Goal: Information Seeking & Learning: Check status

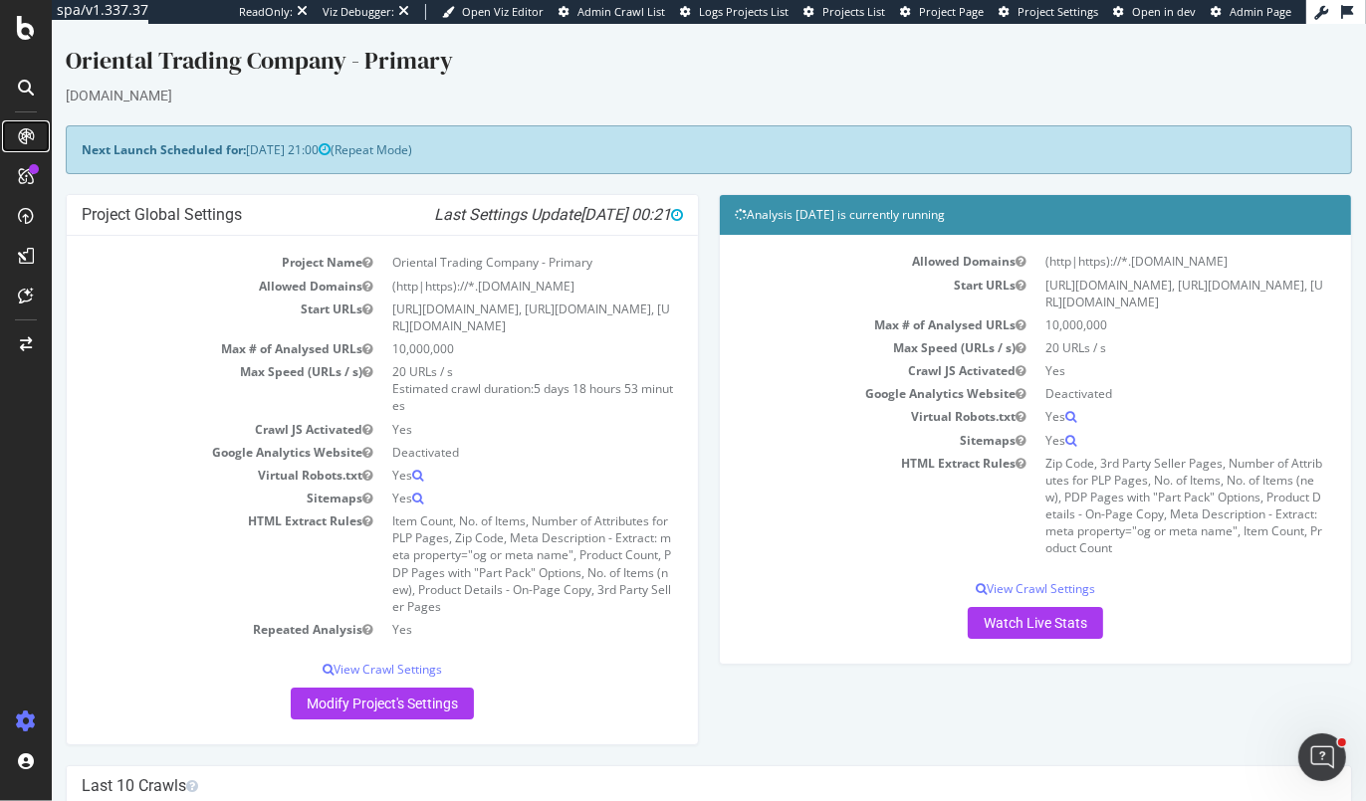
click at [16, 132] on div at bounding box center [26, 136] width 32 height 32
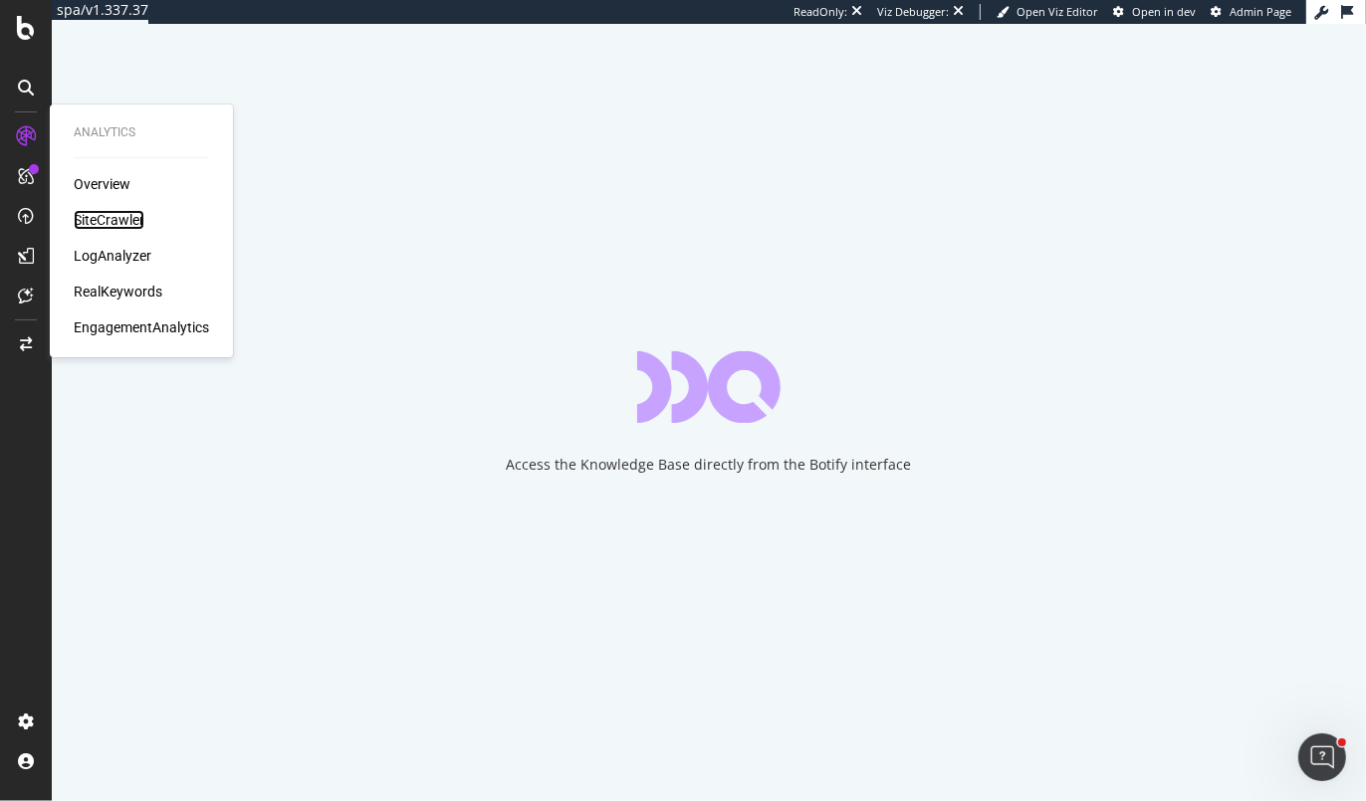
click at [97, 212] on div "SiteCrawler" at bounding box center [109, 220] width 71 height 20
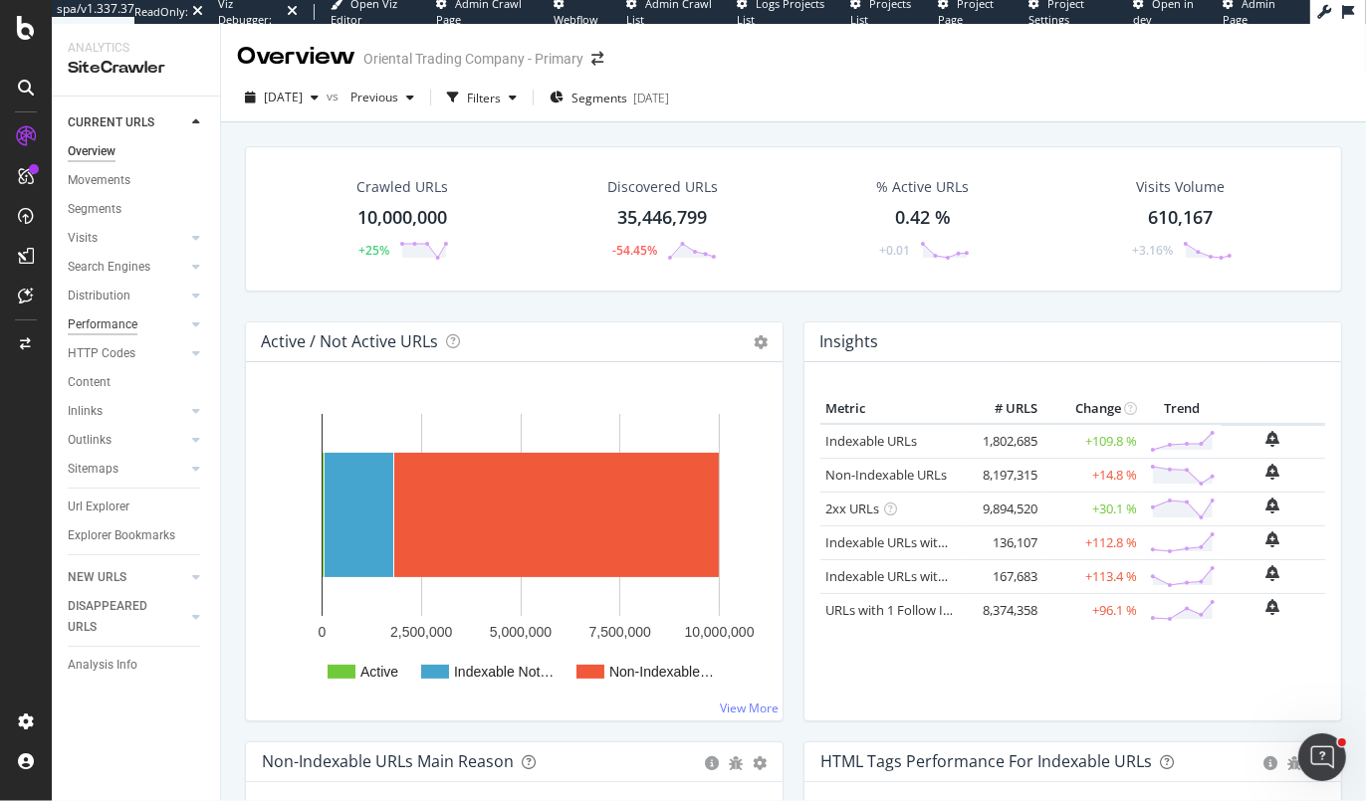
click at [98, 323] on div "Performance" at bounding box center [103, 325] width 70 height 21
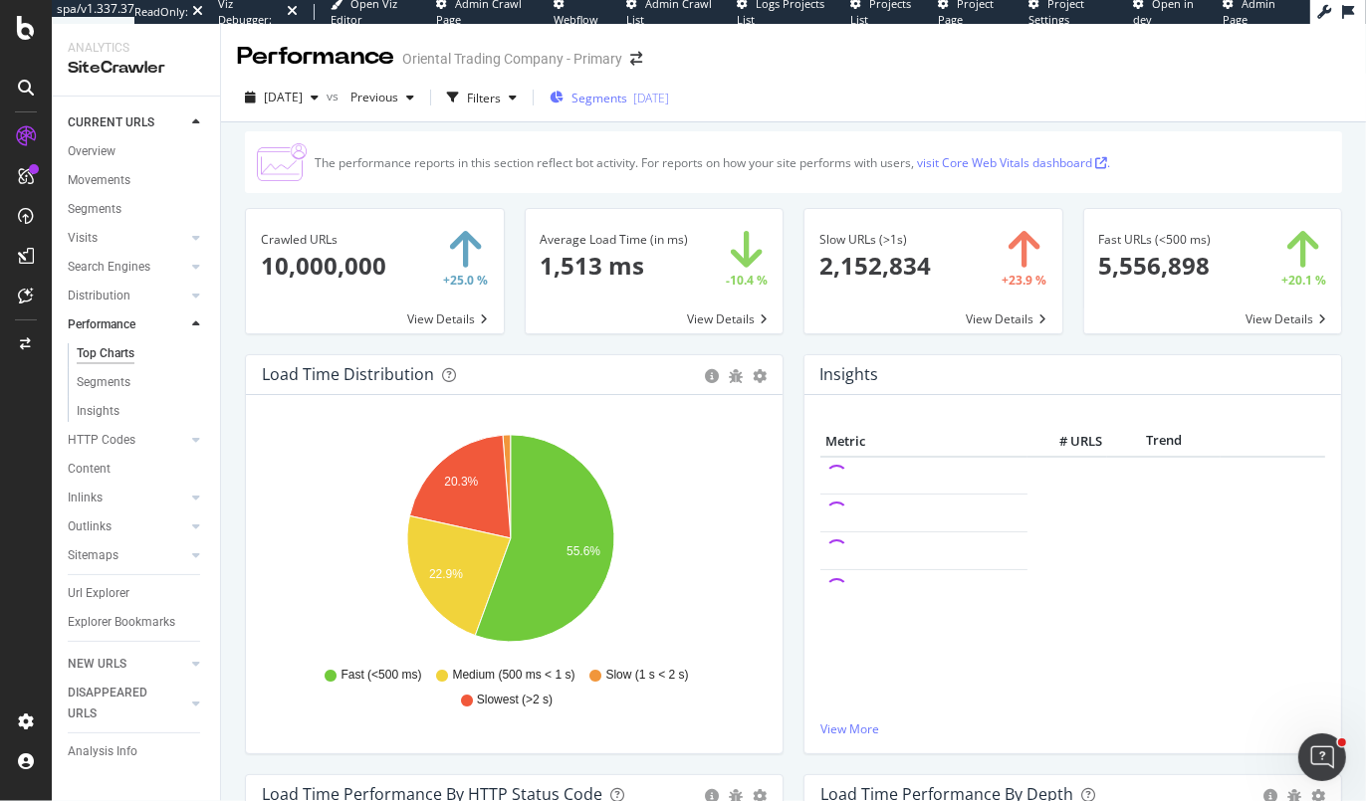
click at [622, 95] on span "Segments" at bounding box center [599, 98] width 56 height 17
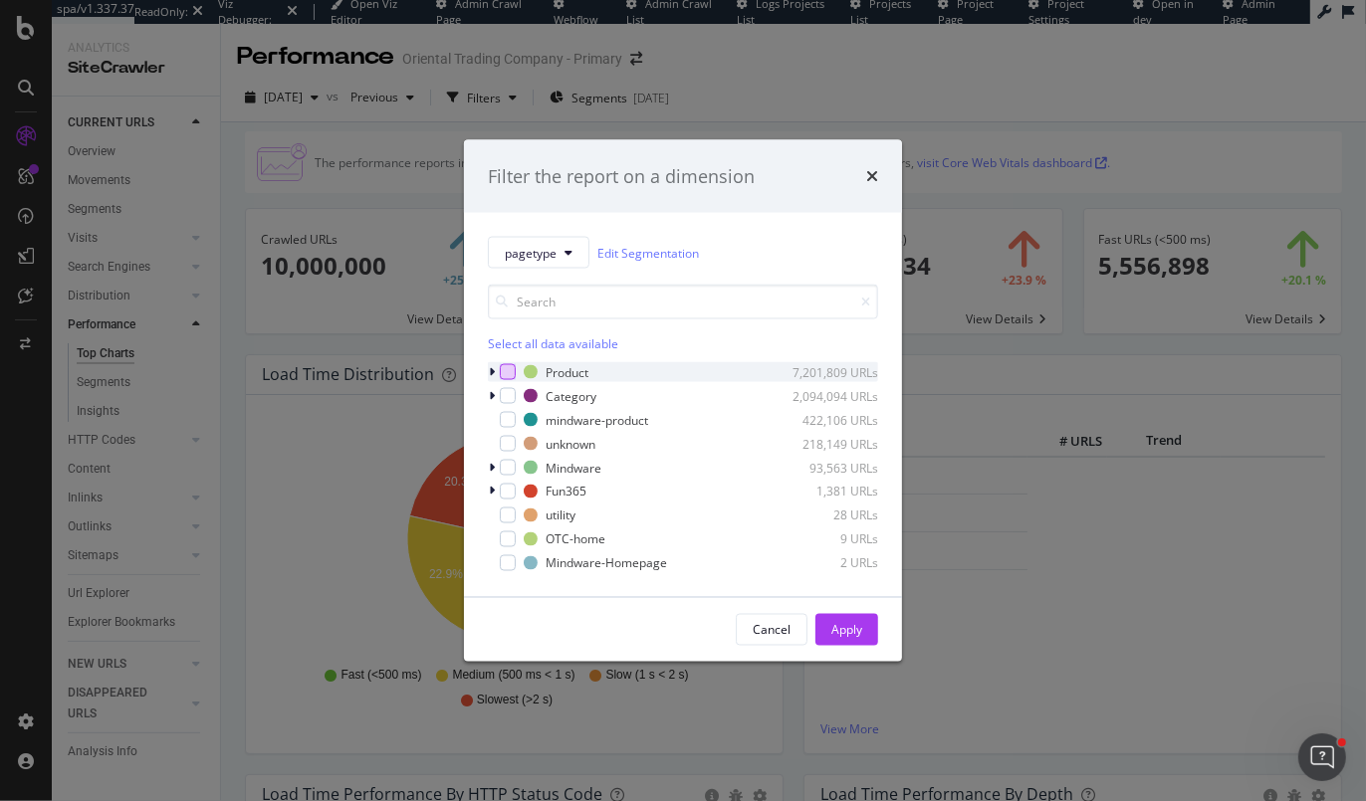
click at [500, 372] on div "modal" at bounding box center [508, 372] width 16 height 16
click at [504, 393] on div "modal" at bounding box center [508, 396] width 16 height 16
click at [848, 618] on div "Apply" at bounding box center [846, 630] width 31 height 30
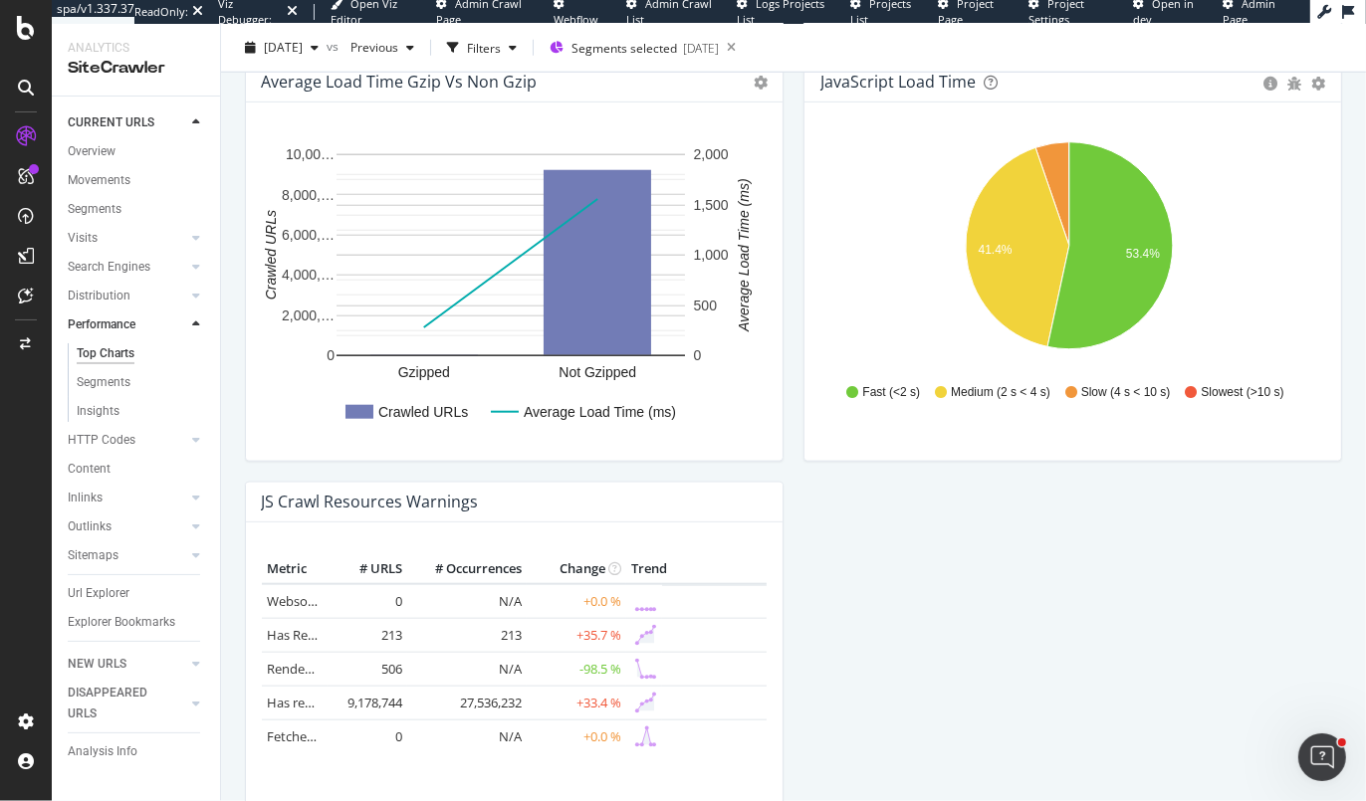
scroll to position [1505, 0]
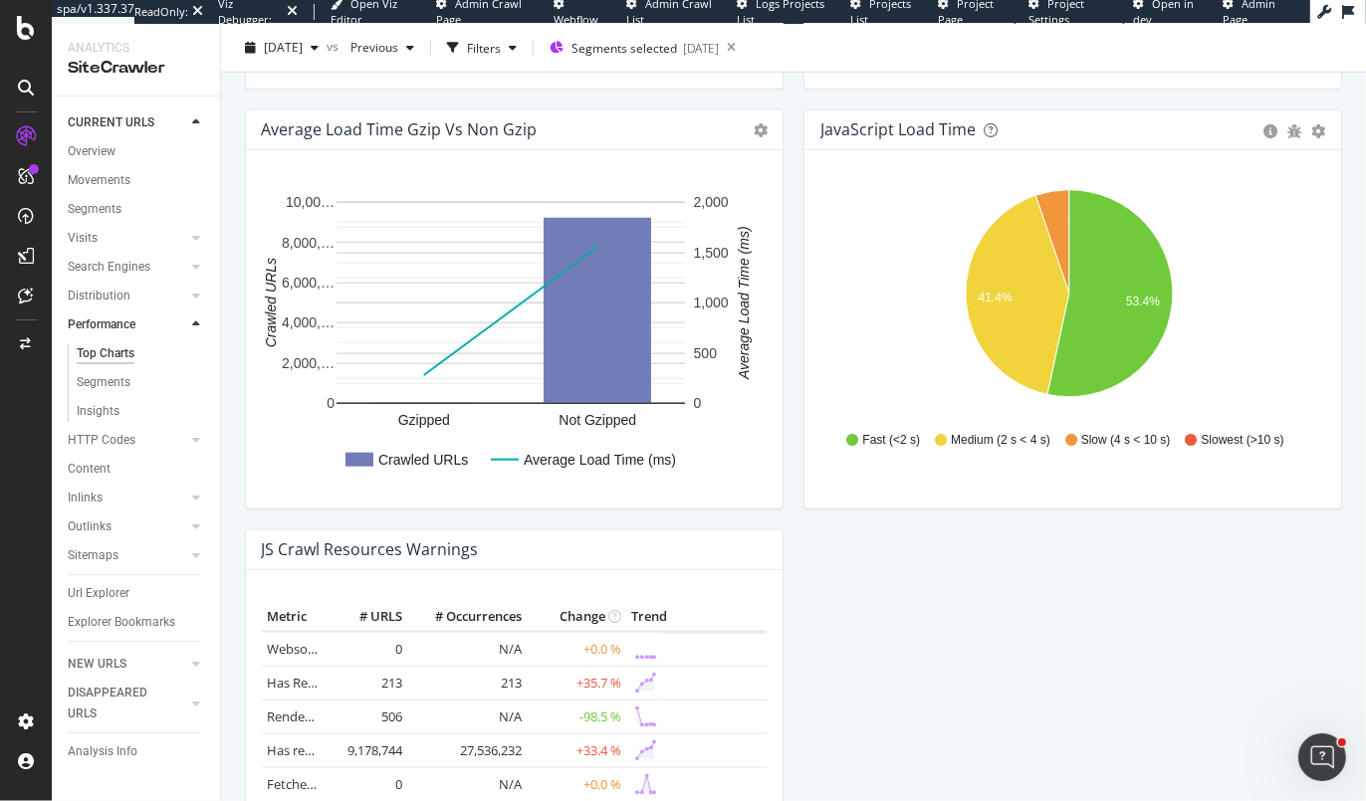
click at [194, 327] on icon at bounding box center [196, 325] width 8 height 12
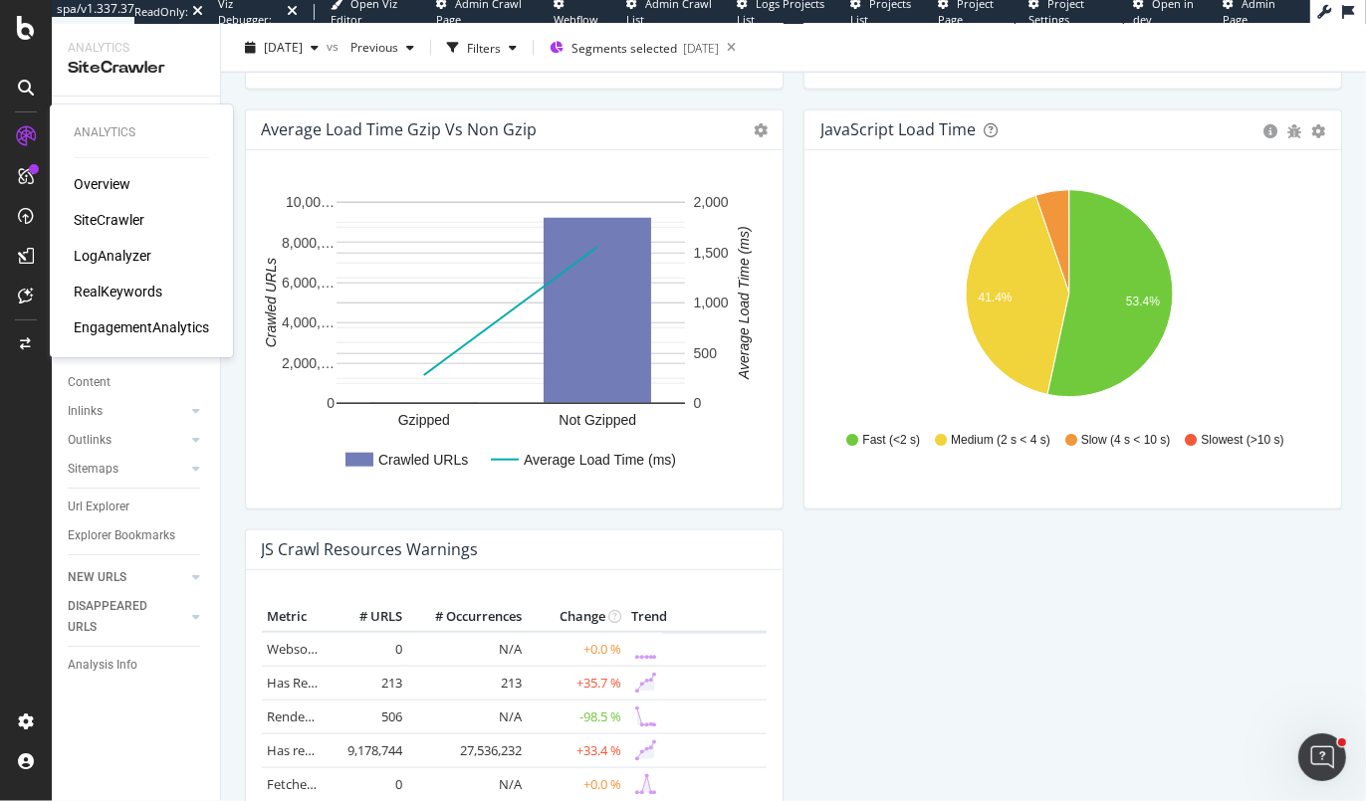
click at [121, 251] on div "LogAnalyzer" at bounding box center [113, 256] width 78 height 20
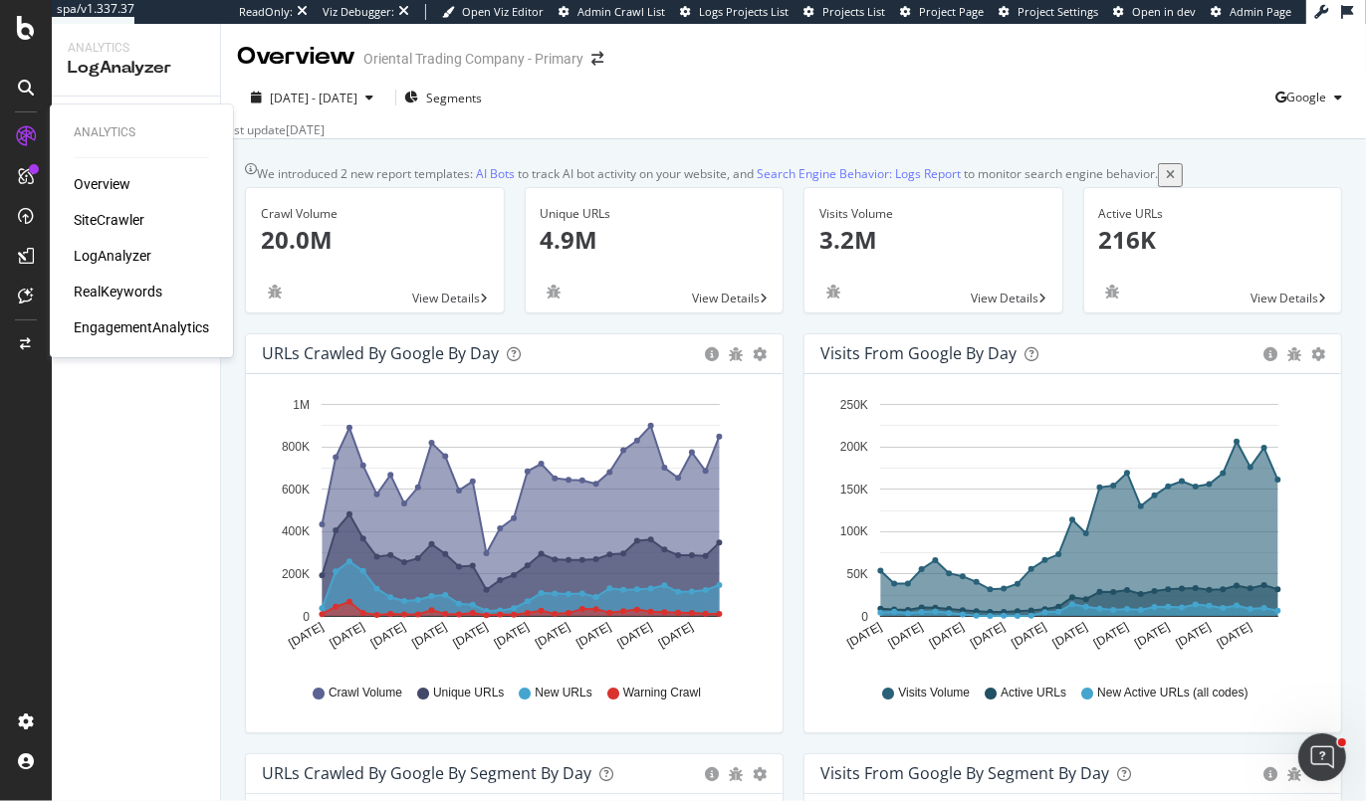
click at [98, 221] on div "SiteCrawler" at bounding box center [109, 220] width 71 height 20
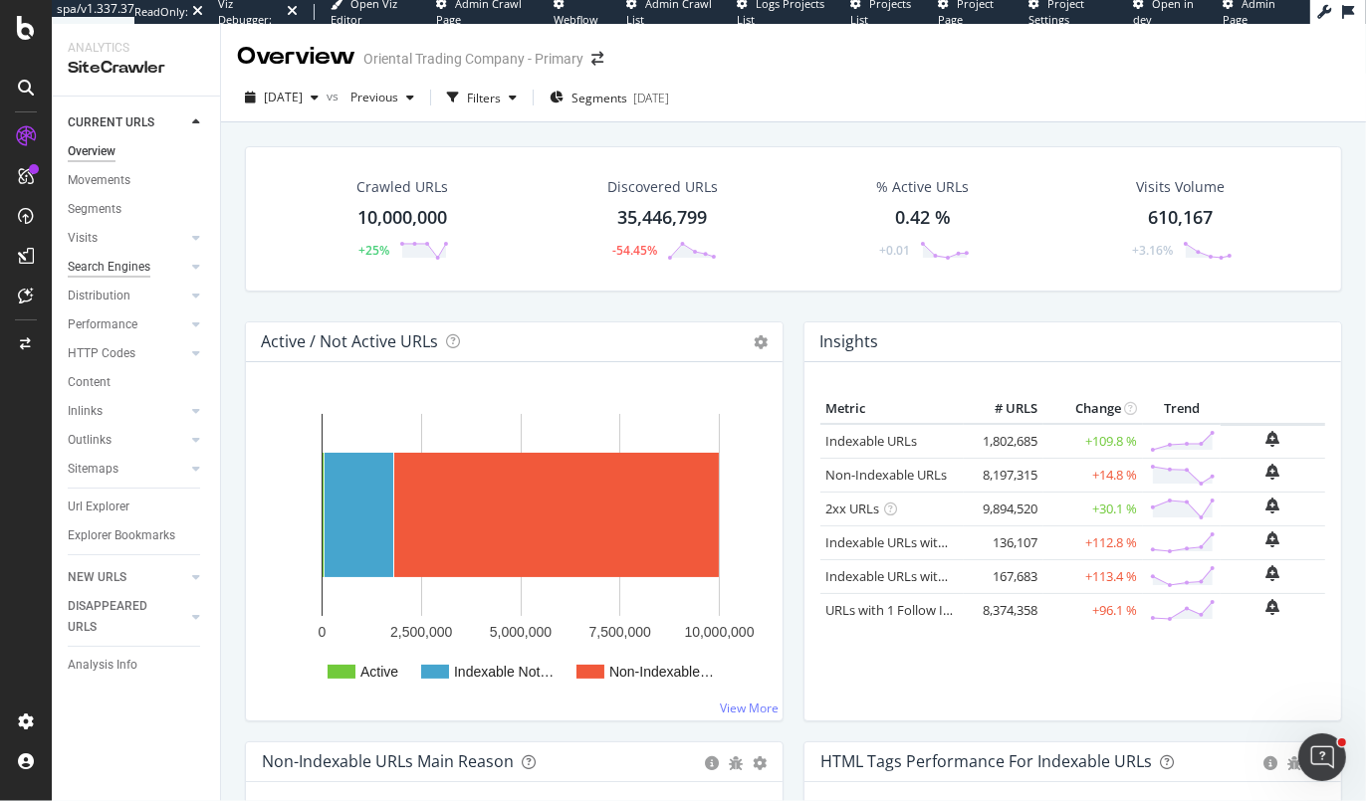
click at [102, 259] on div "Search Engines" at bounding box center [109, 267] width 83 height 21
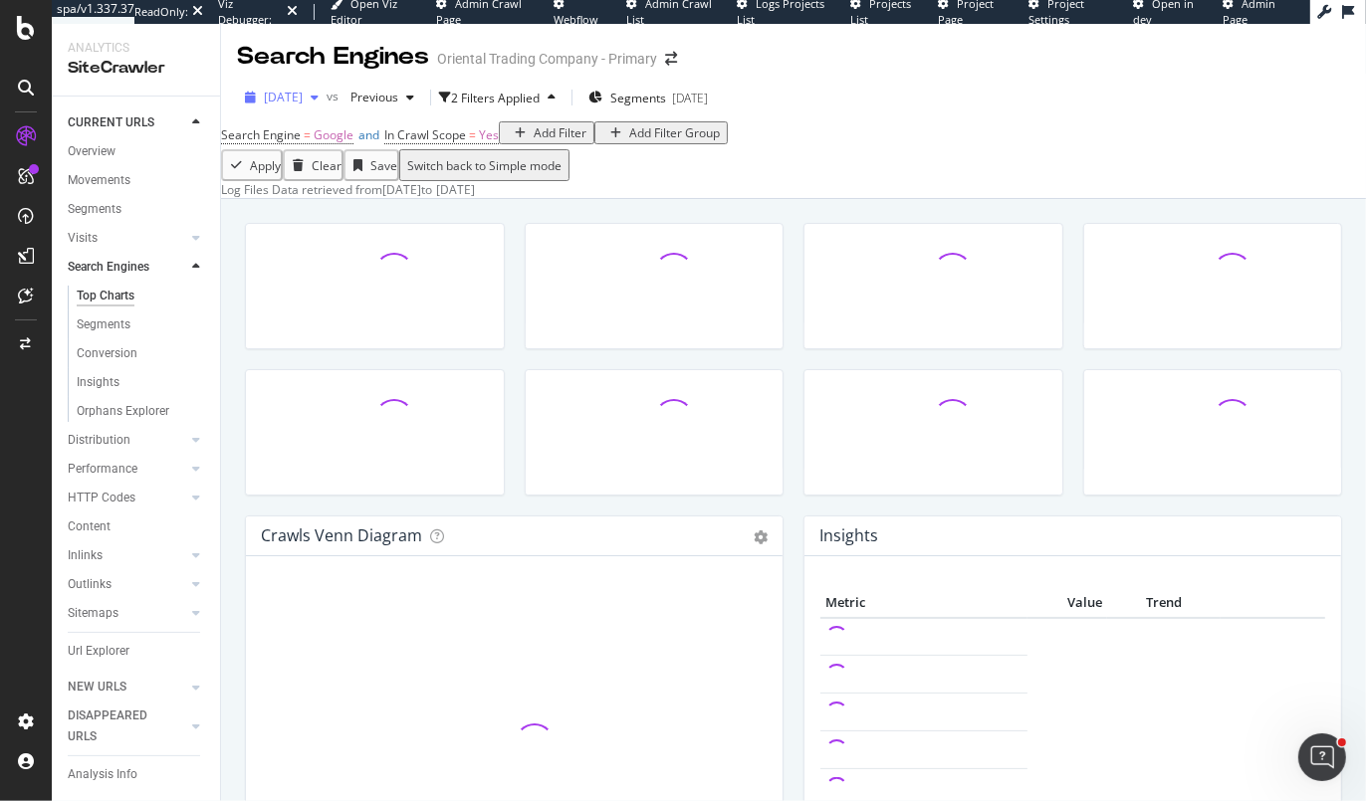
click at [303, 89] on span "[DATE]" at bounding box center [283, 97] width 39 height 17
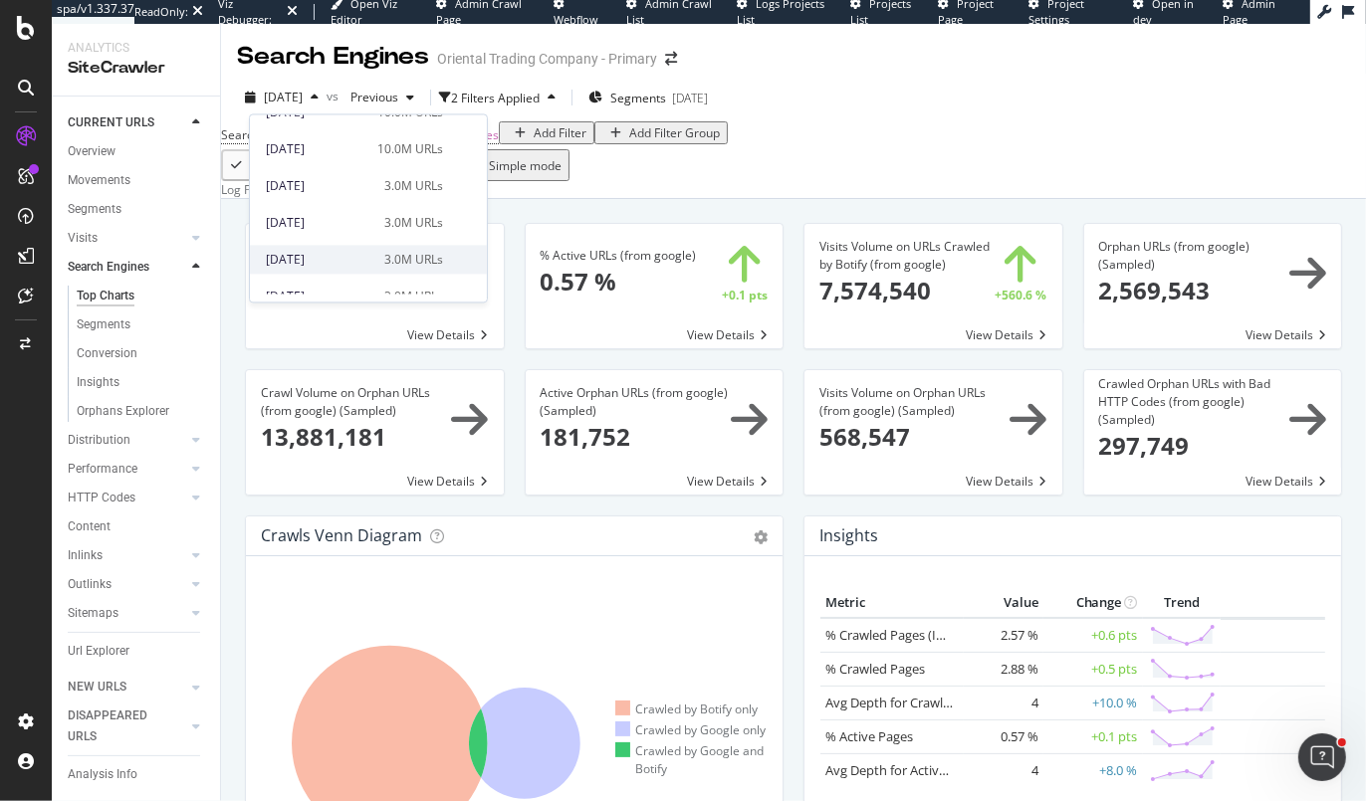
scroll to position [917, 0]
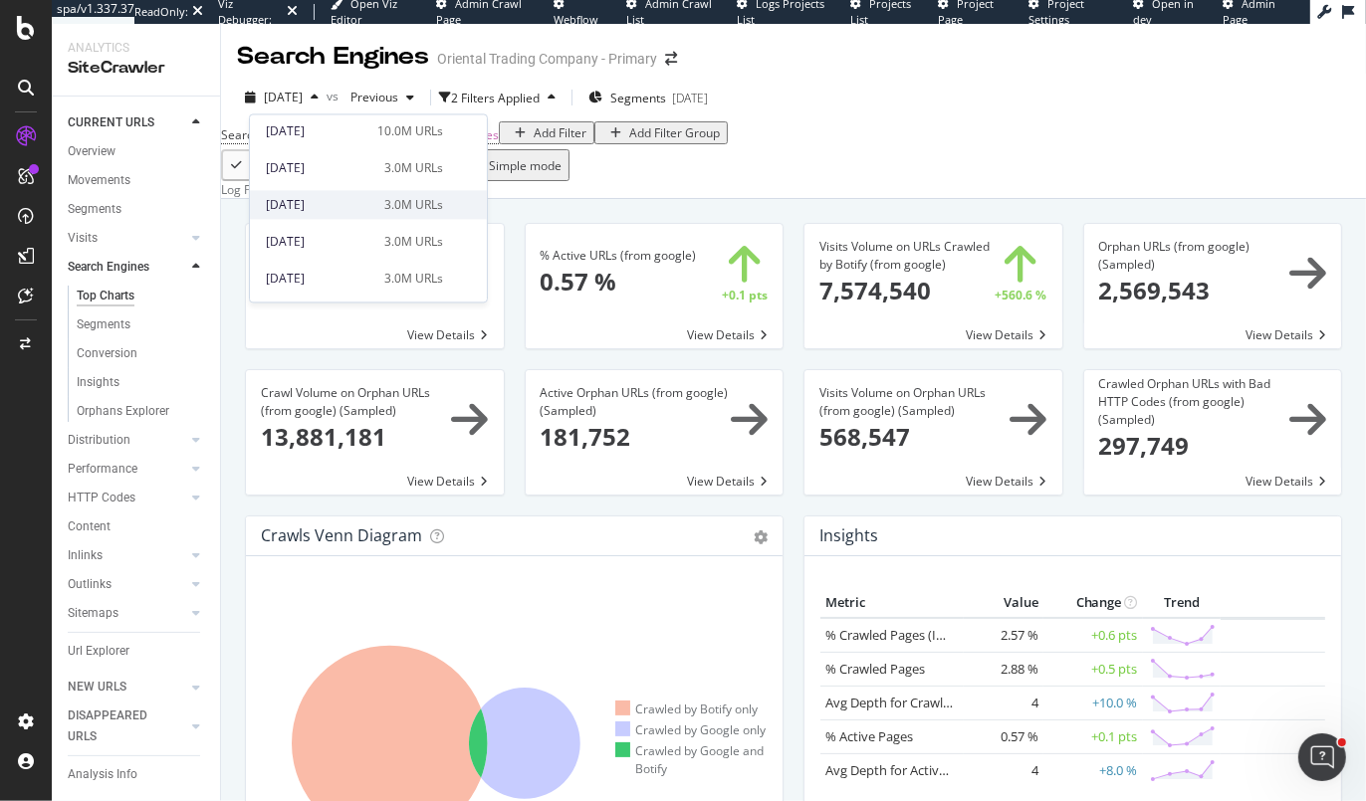
click at [354, 196] on div "[DATE]" at bounding box center [319, 205] width 107 height 18
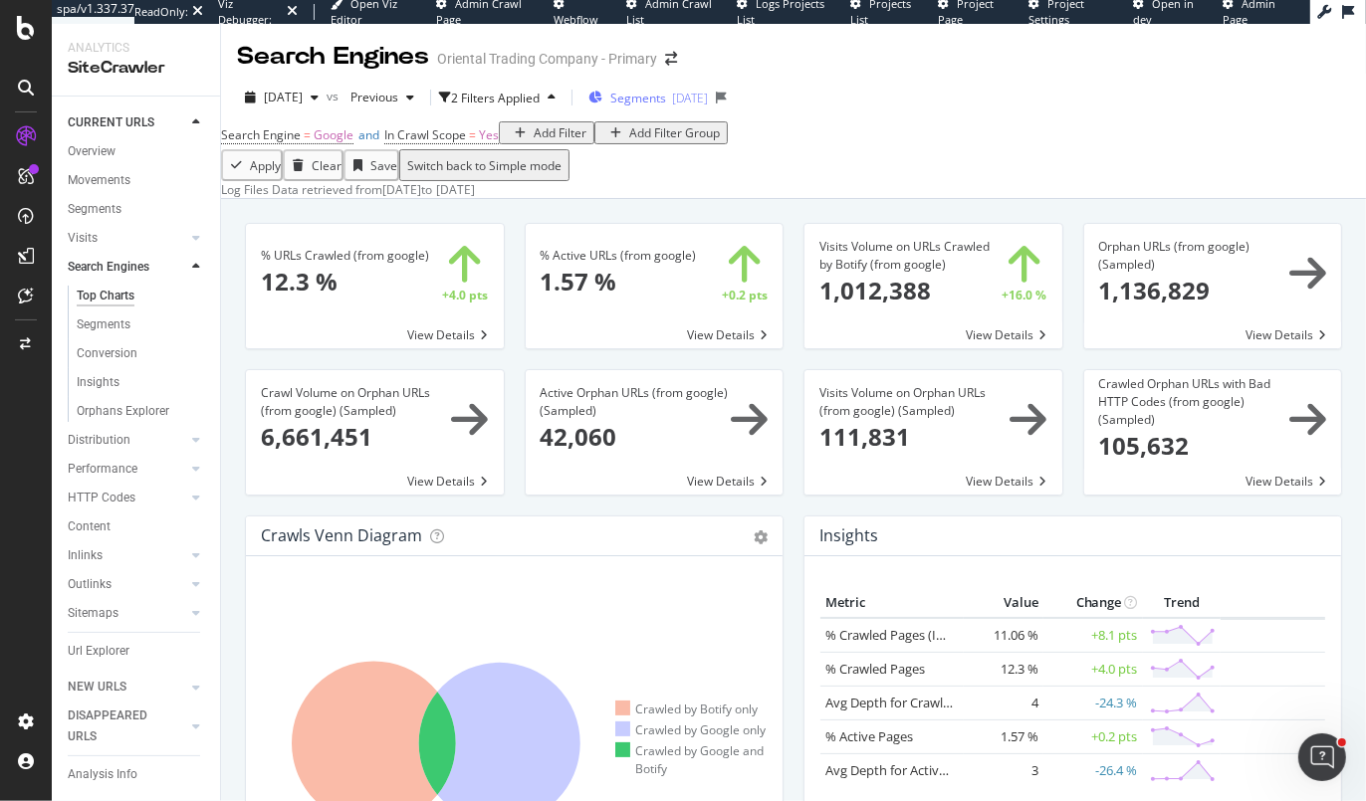
click at [666, 103] on span "Segments" at bounding box center [638, 98] width 56 height 17
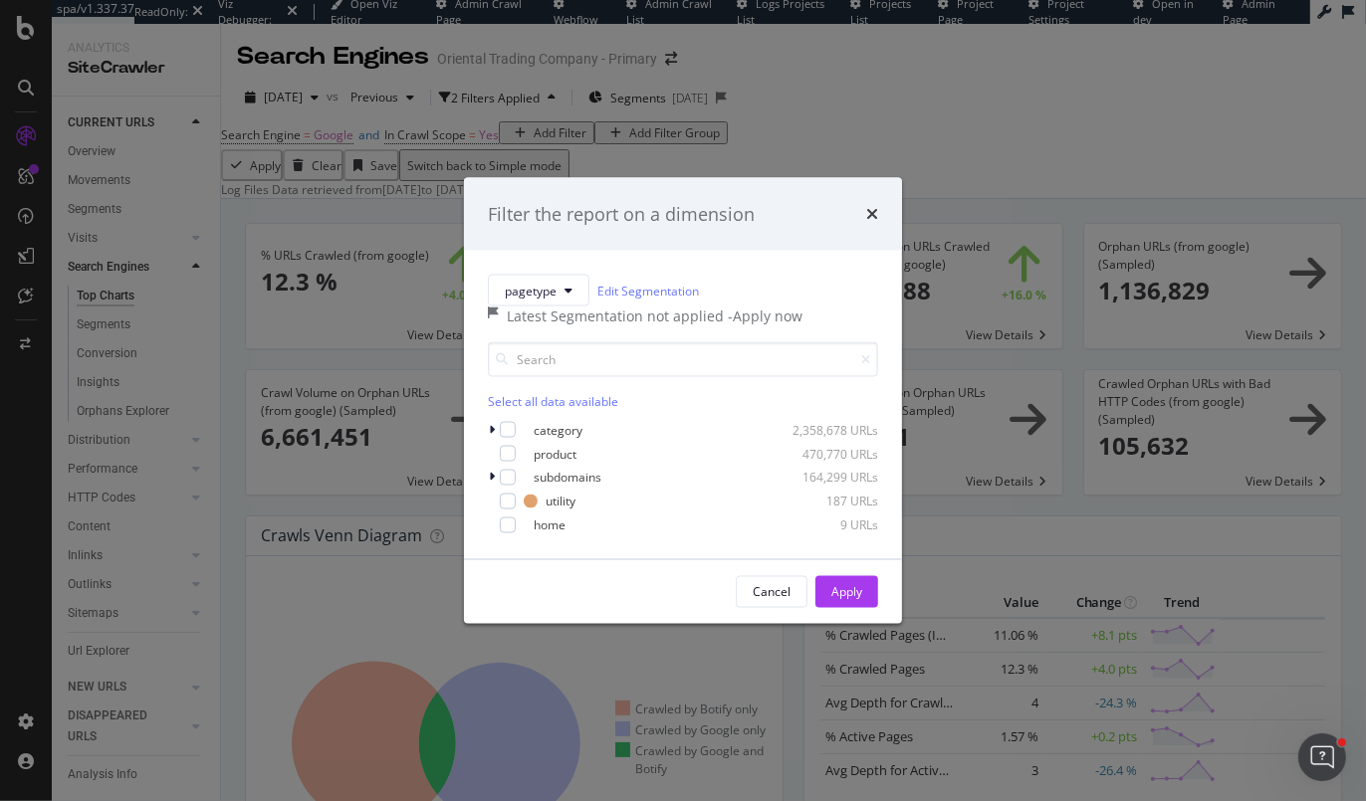
click at [987, 183] on div "Filter the report on a dimension pagetype Edit Segmentation Latest Segmentation…" at bounding box center [683, 400] width 1366 height 801
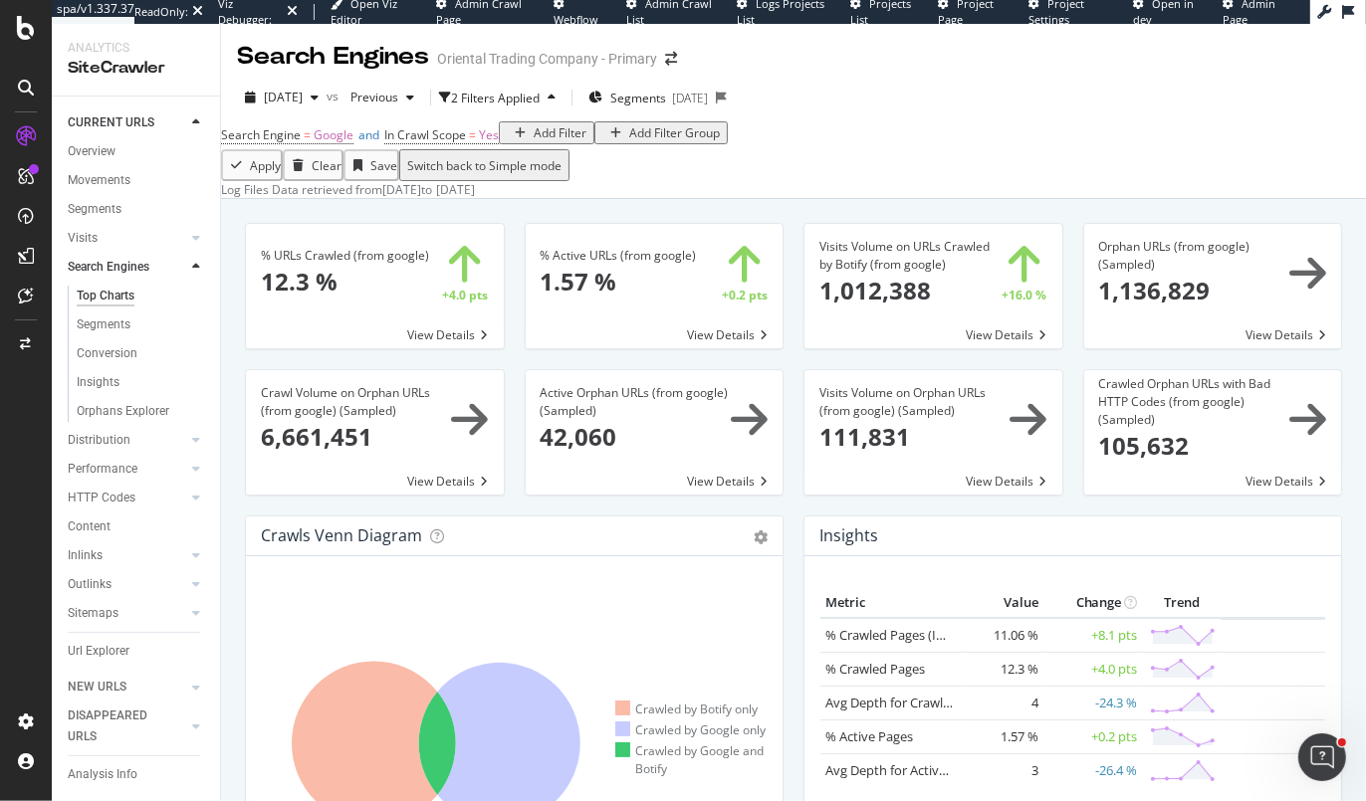
click at [534, 141] on div "Add Filter" at bounding box center [560, 132] width 53 height 17
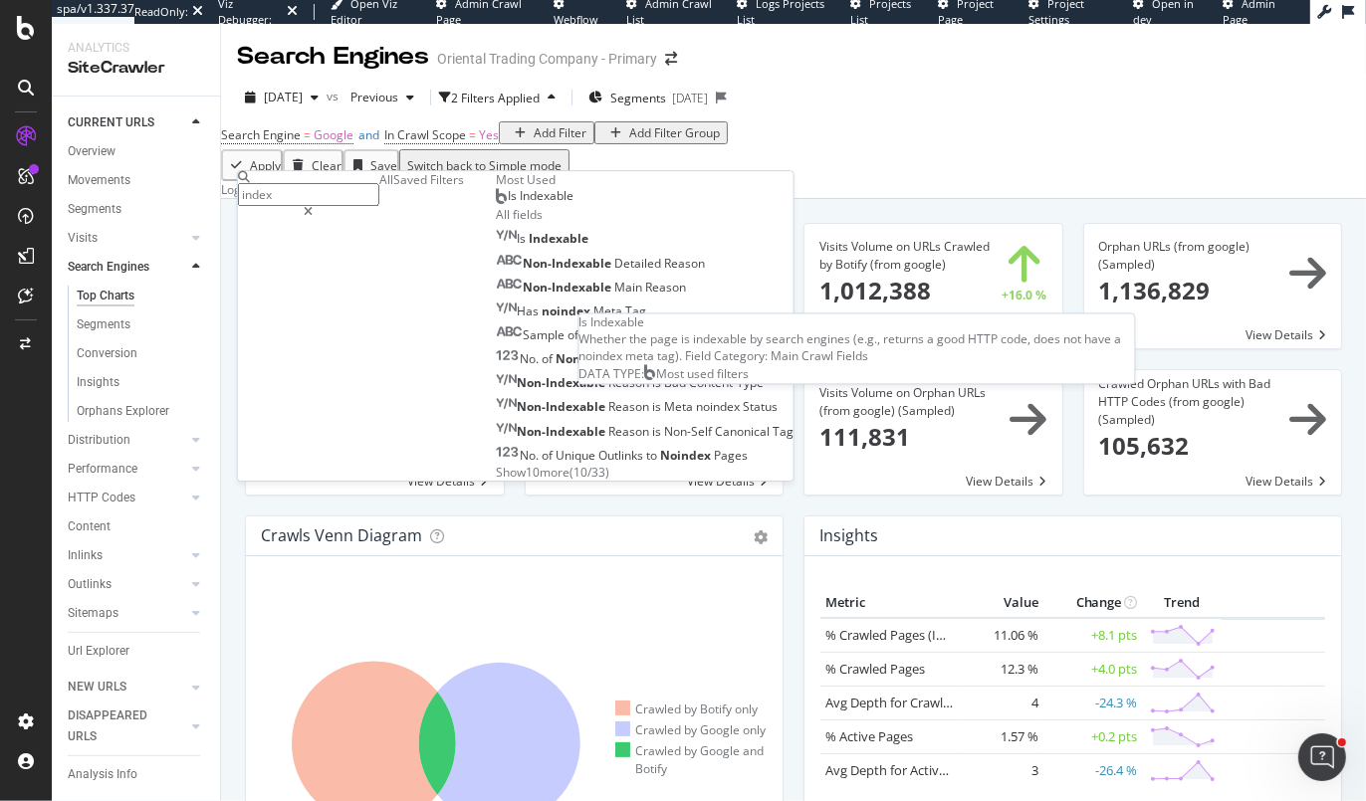
type input "index"
click at [496, 204] on div "Is Indexable" at bounding box center [535, 196] width 78 height 16
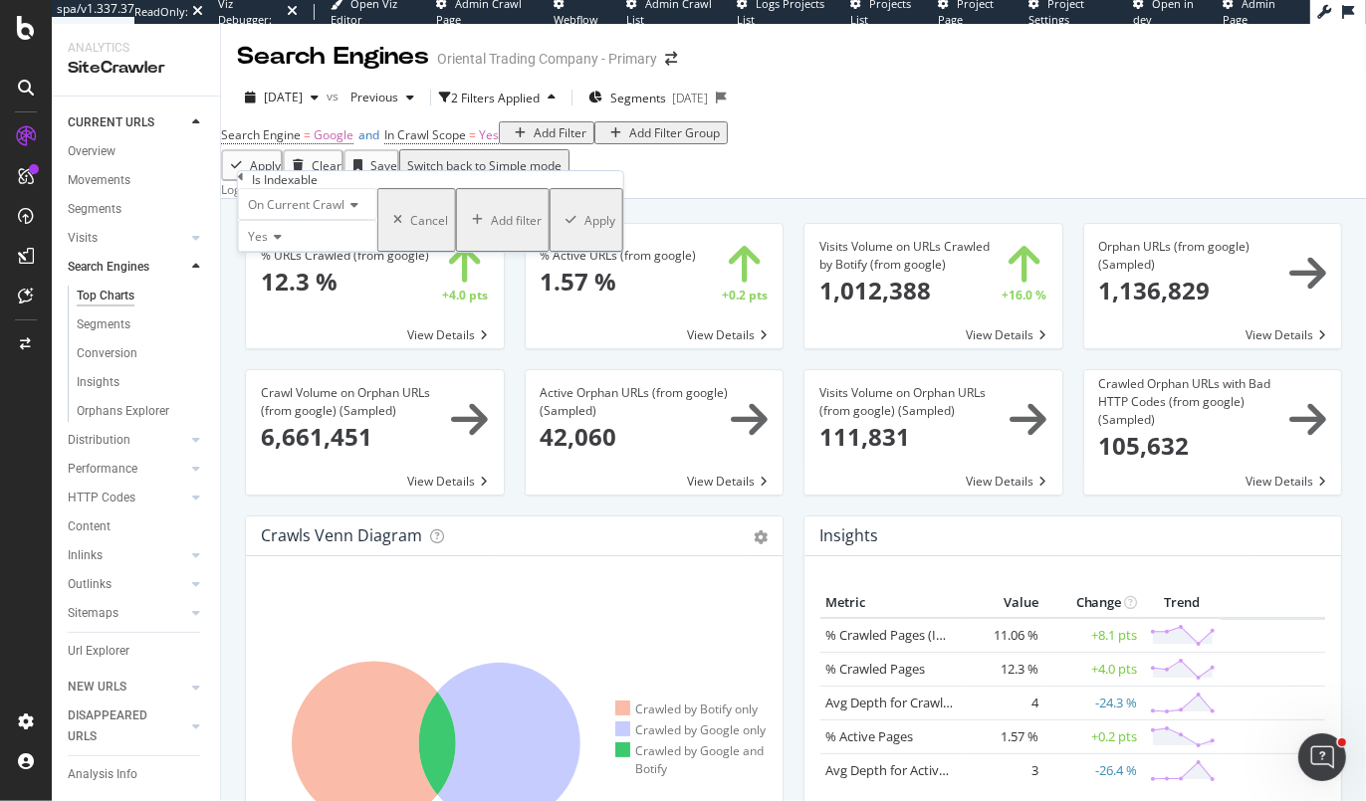
click at [557, 226] on div "button" at bounding box center [570, 220] width 27 height 12
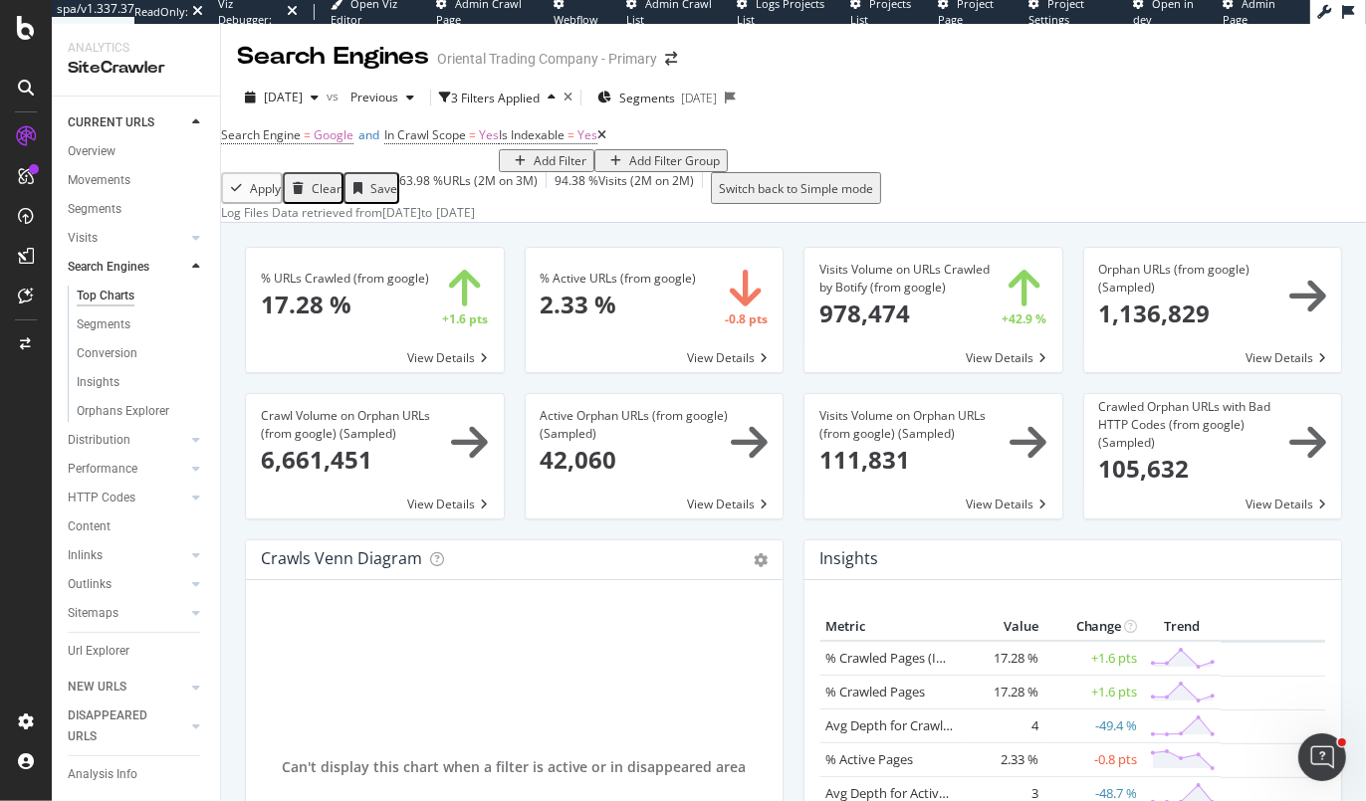
click at [412, 372] on span at bounding box center [375, 310] width 258 height 124
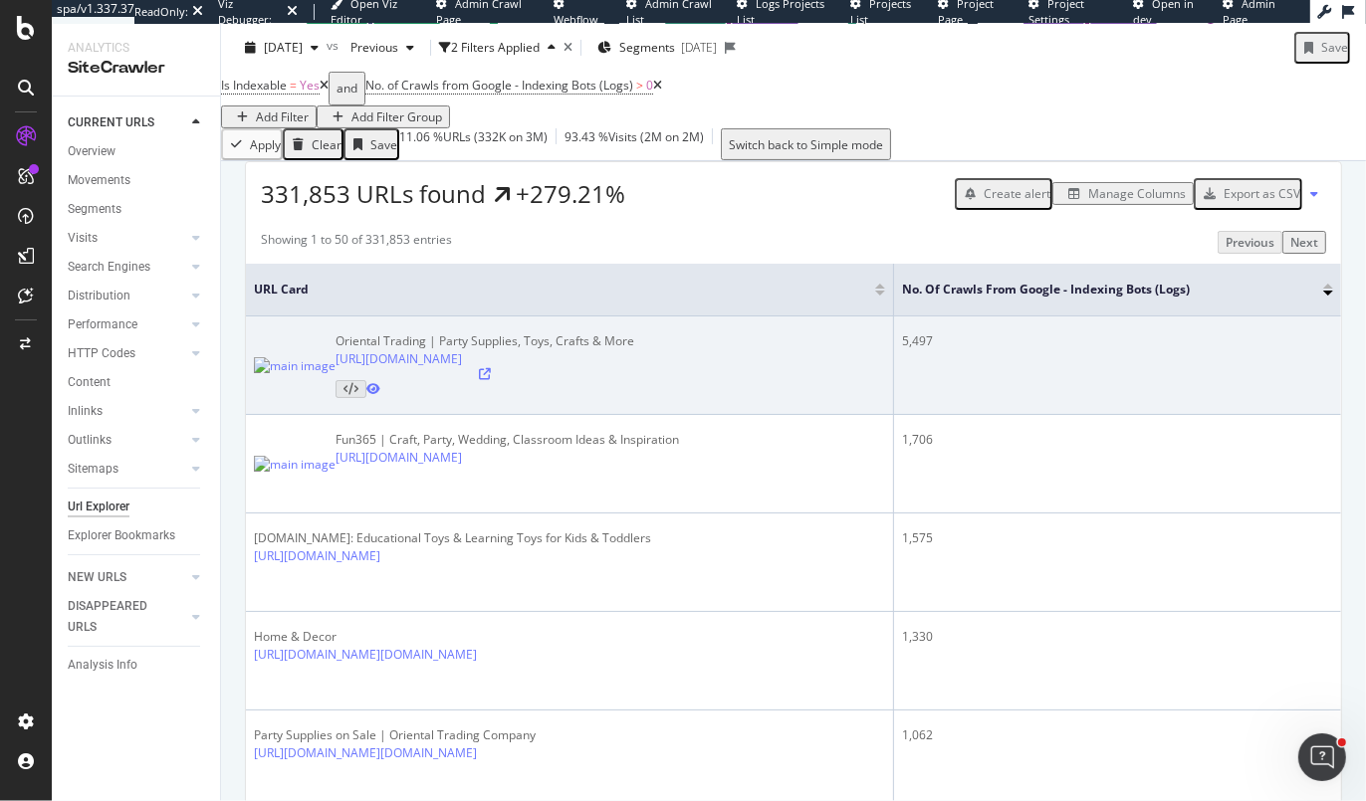
scroll to position [156, 0]
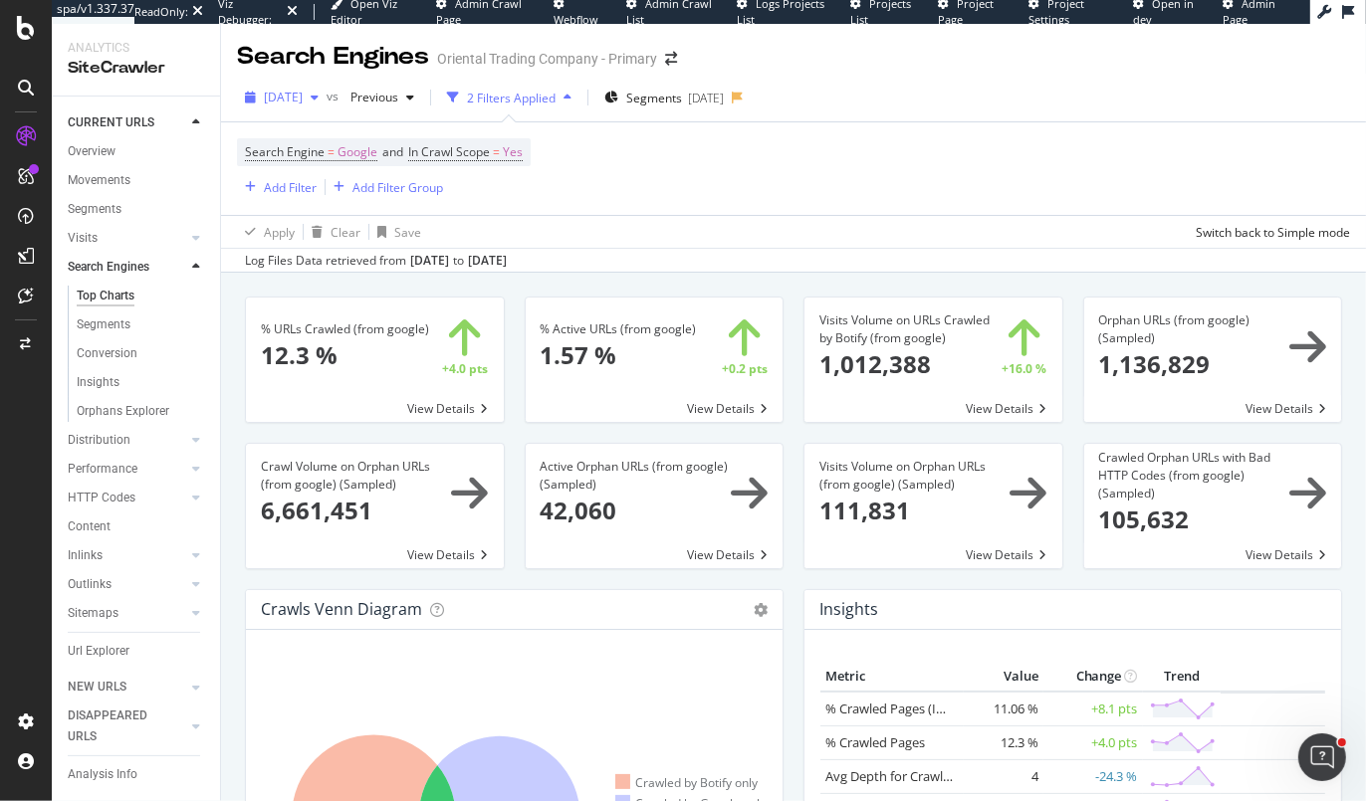
click at [283, 100] on span "[DATE]" at bounding box center [283, 97] width 39 height 17
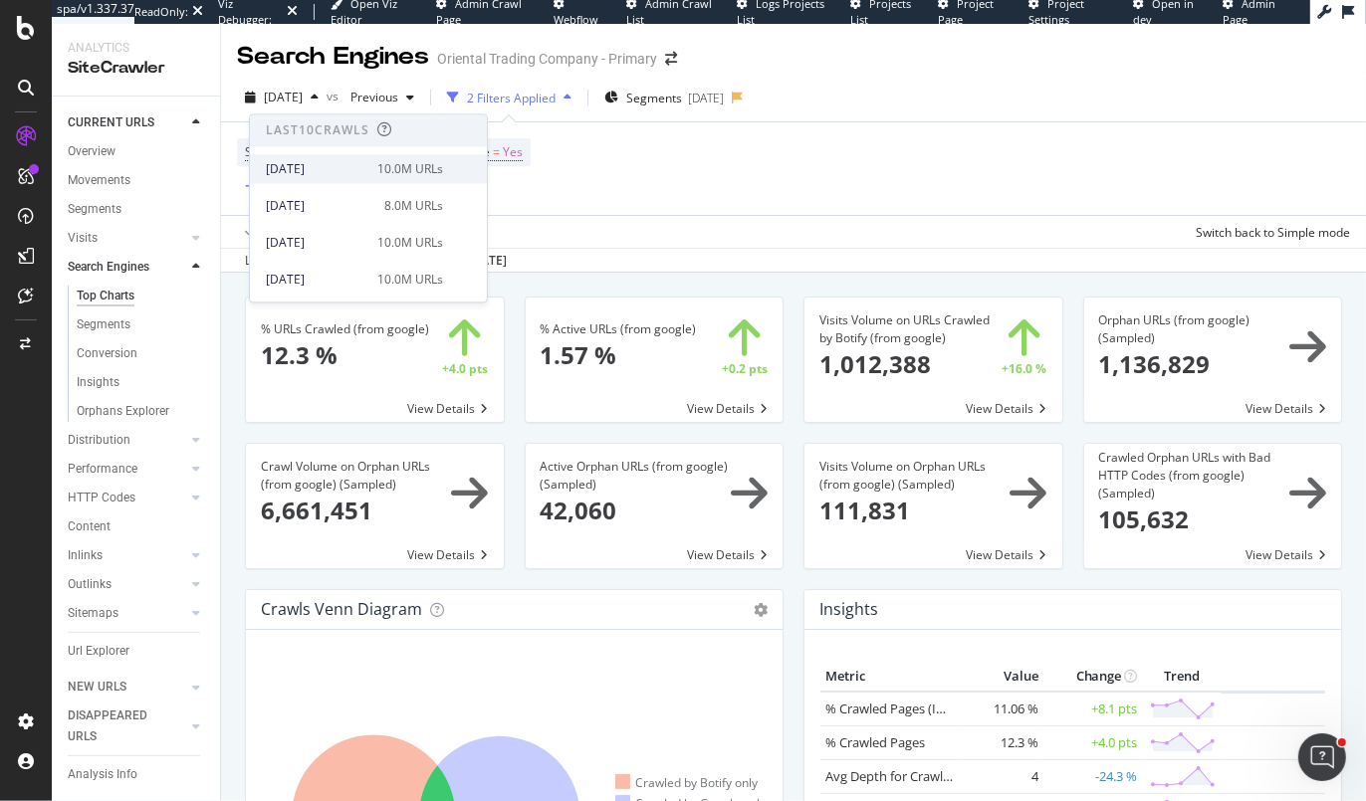
click at [299, 160] on div "[DATE]" at bounding box center [316, 169] width 100 height 18
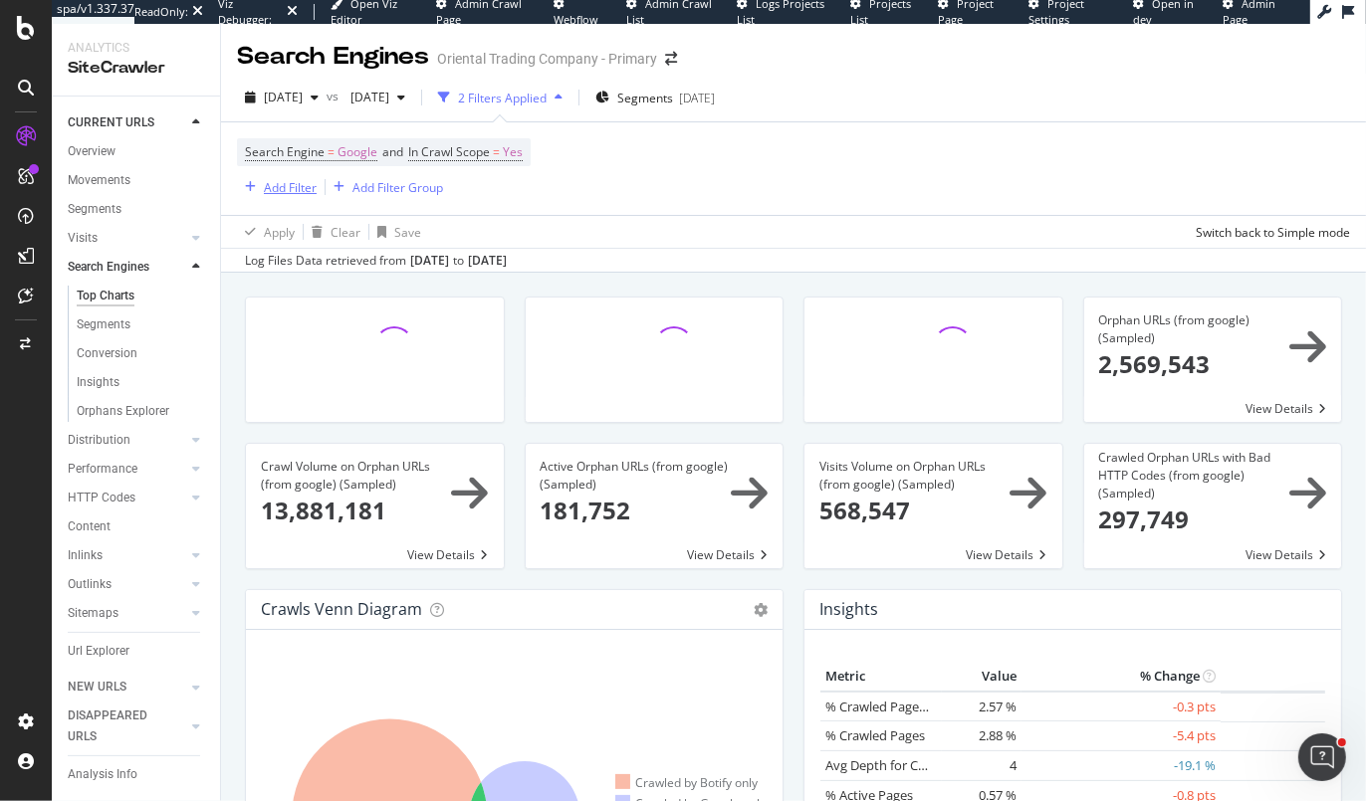
click at [252, 181] on icon "button" at bounding box center [250, 187] width 11 height 12
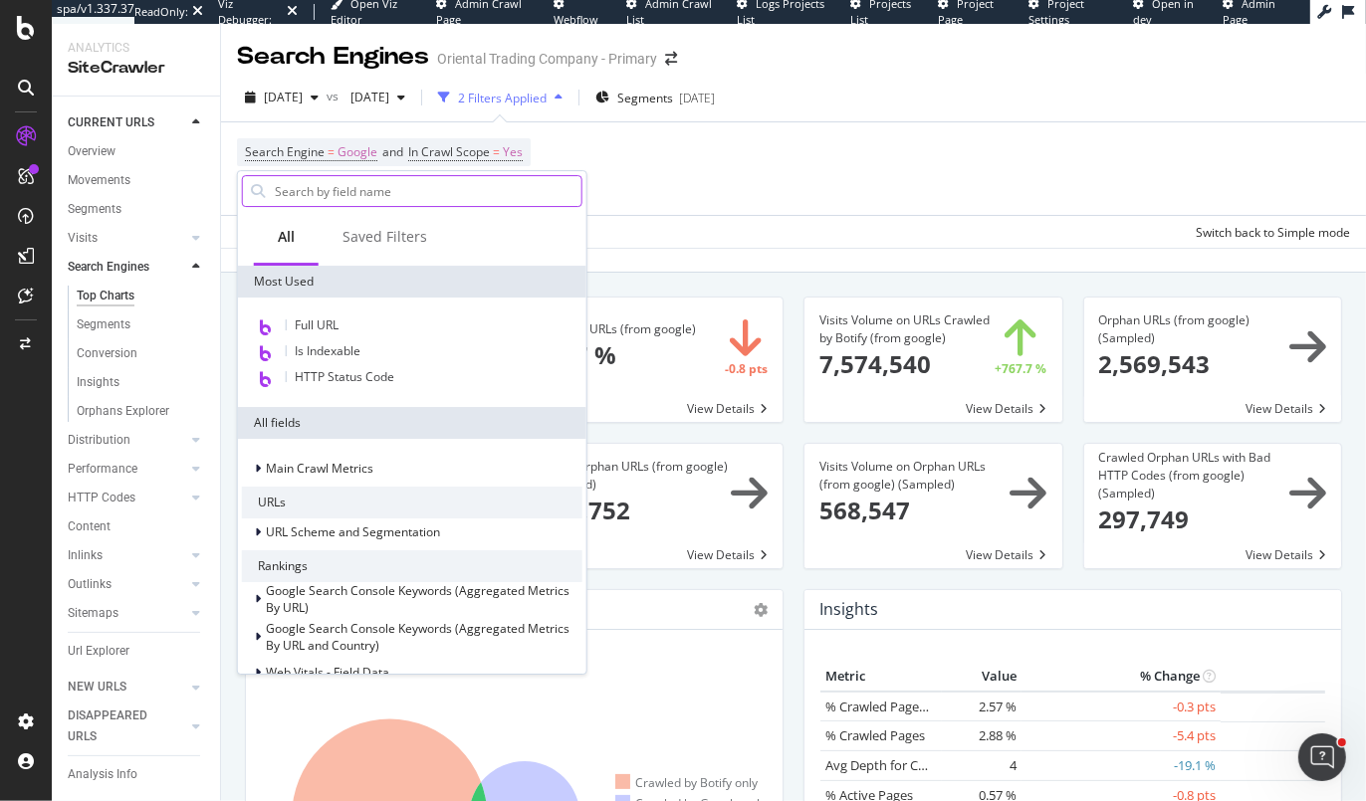
click at [355, 192] on input "text" at bounding box center [427, 191] width 309 height 30
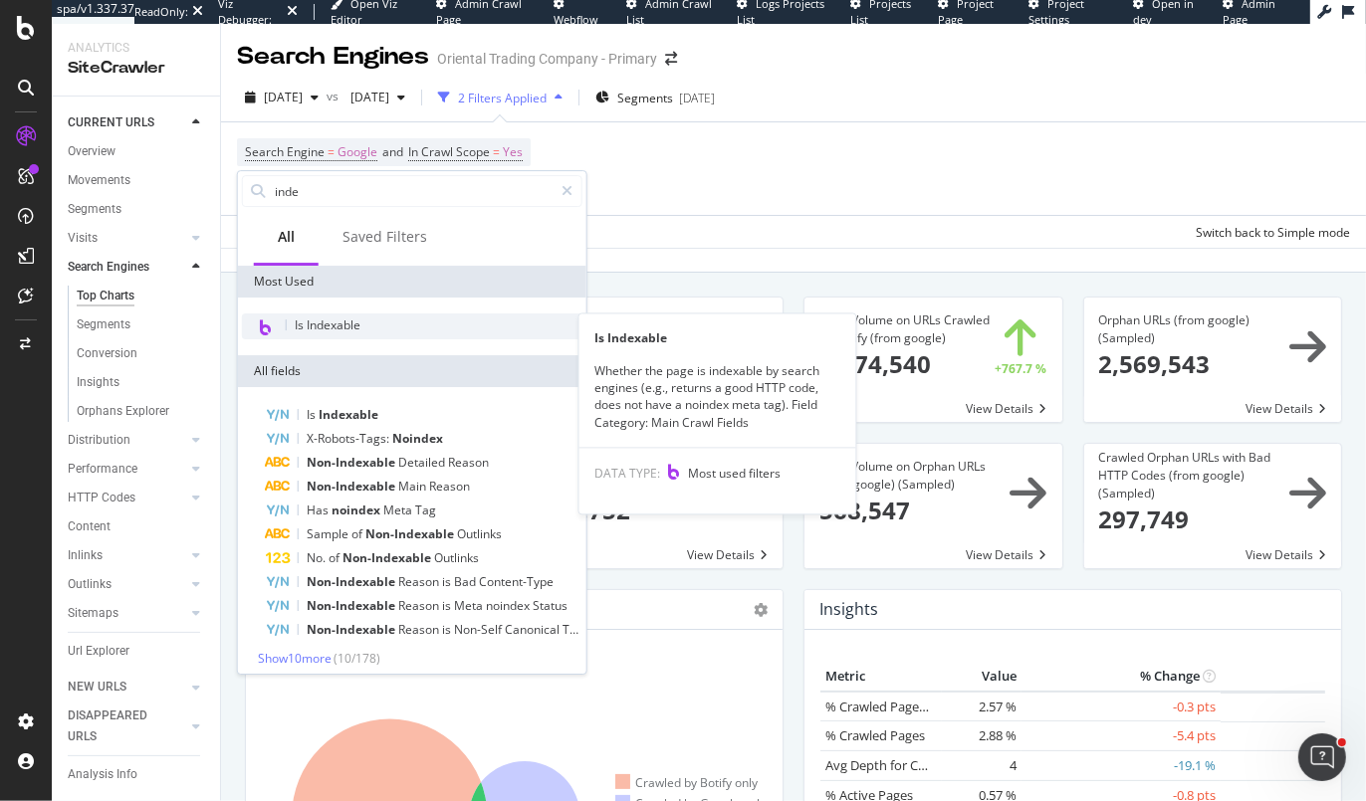
type input "inde"
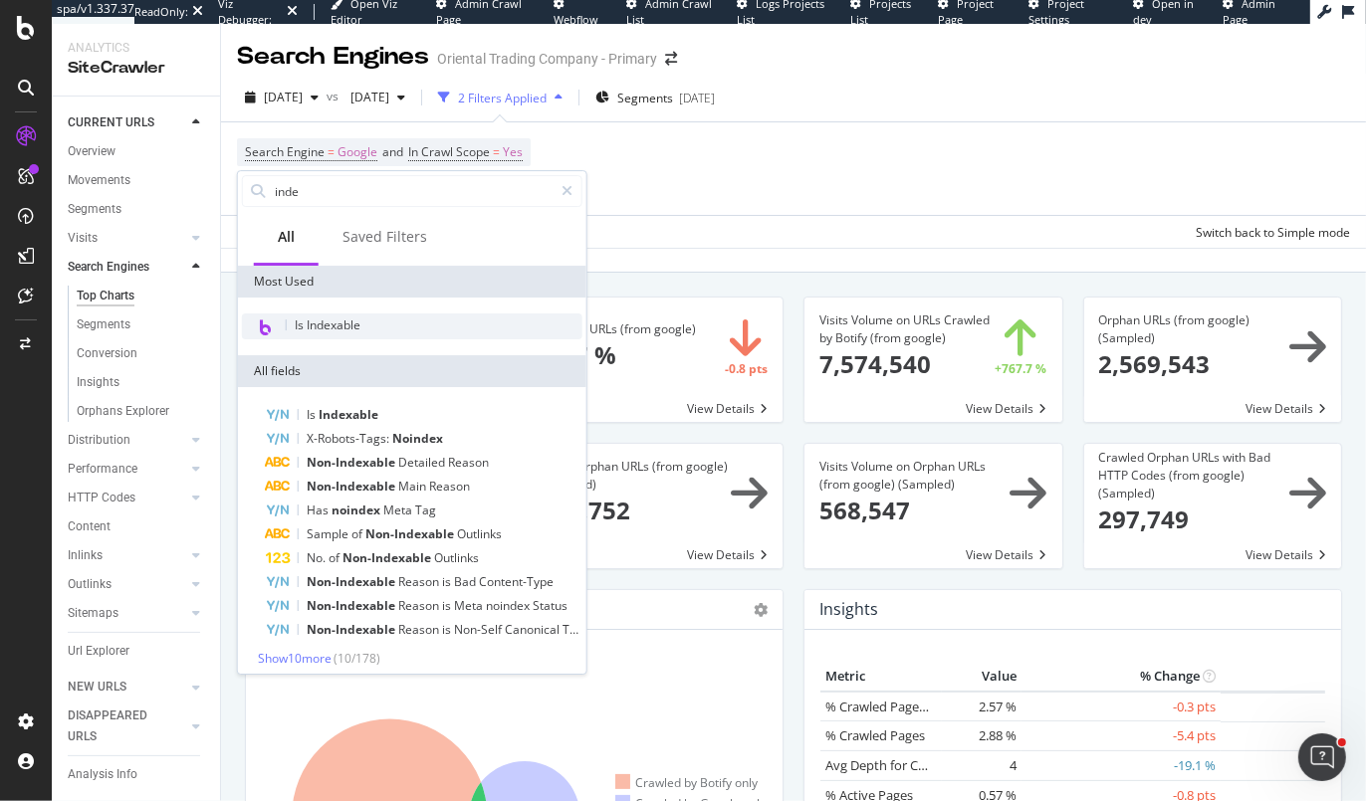
click at [381, 320] on div "Is Indexable" at bounding box center [412, 327] width 340 height 26
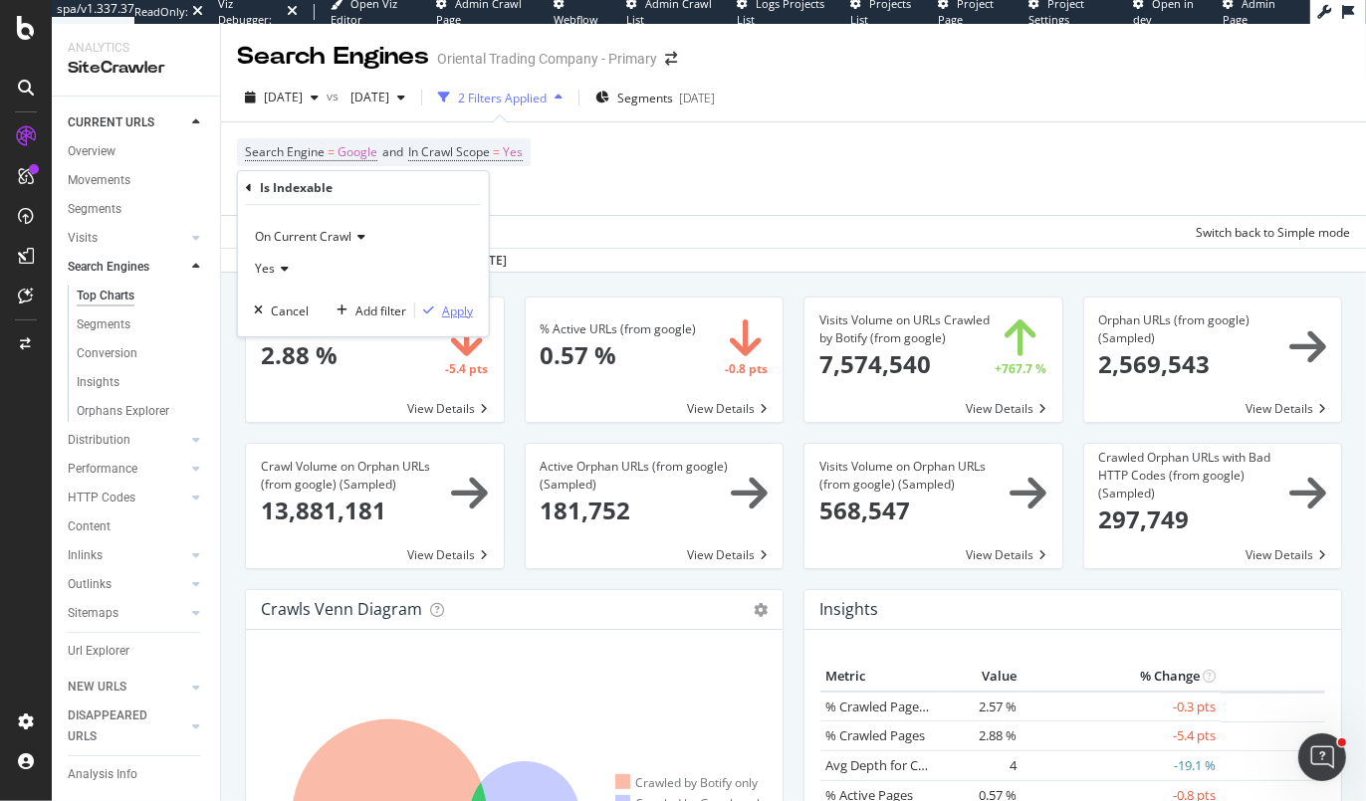
click at [454, 308] on div "Apply" at bounding box center [457, 311] width 31 height 17
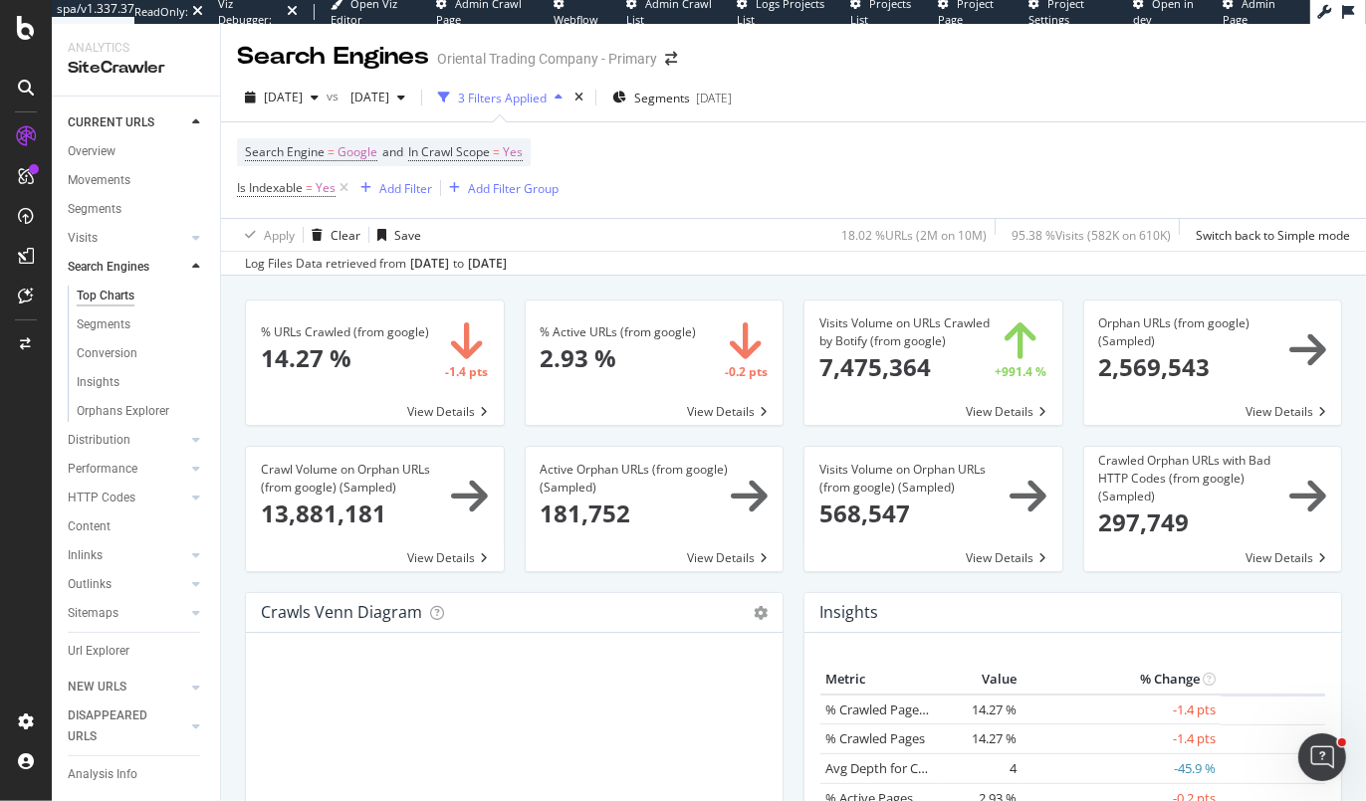
click at [427, 402] on span at bounding box center [375, 363] width 258 height 124
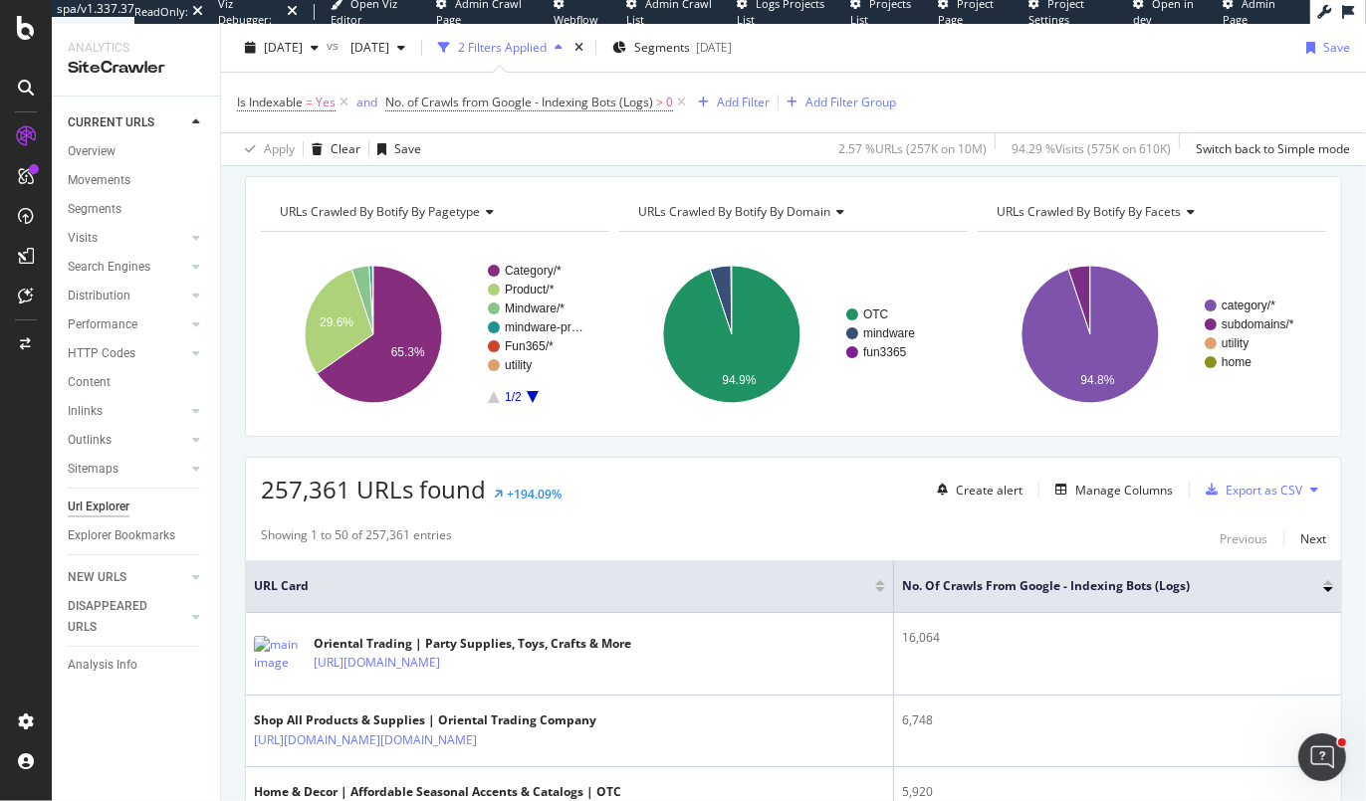
scroll to position [218, 0]
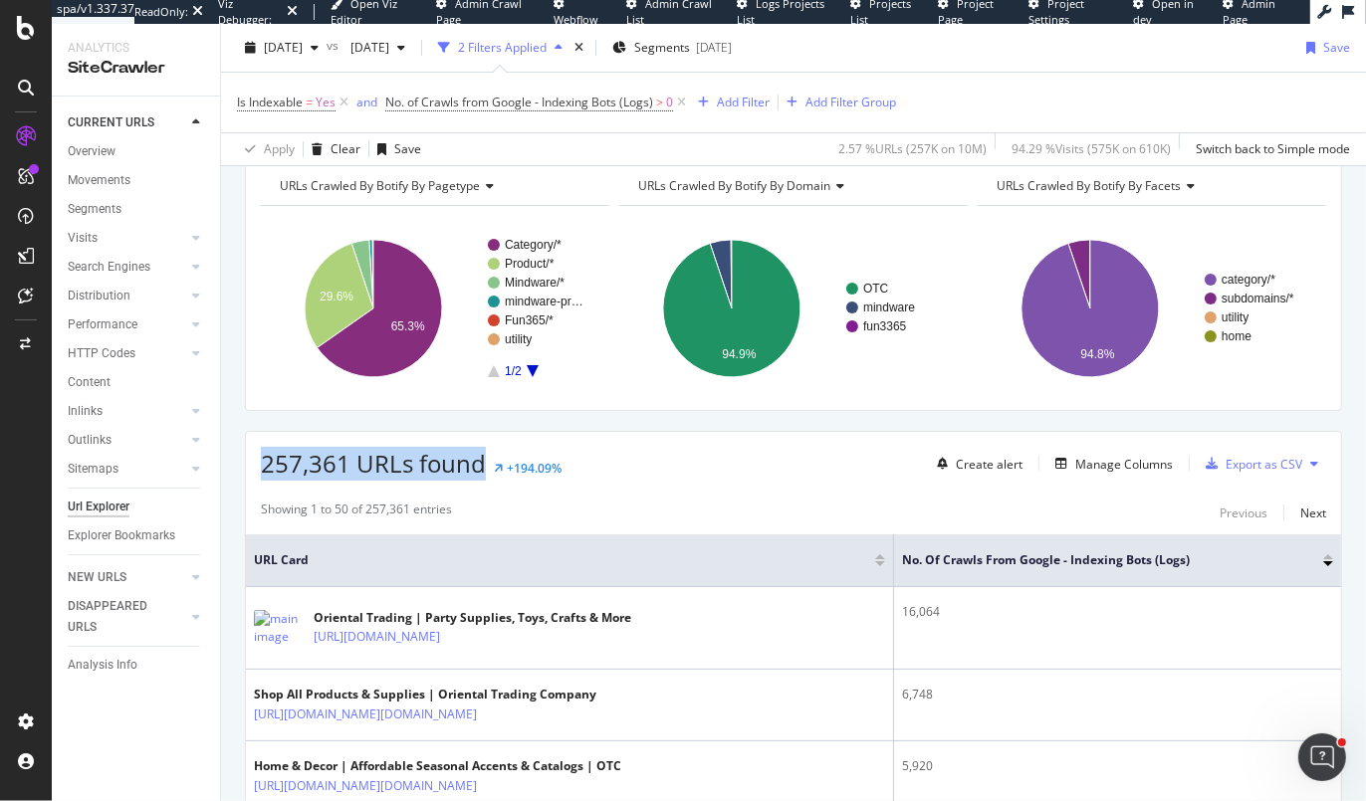
drag, startPoint x: 481, startPoint y: 460, endPoint x: 249, endPoint y: 454, distance: 232.0
click at [249, 454] on div "257,361 URLs found +194.09% Create alert Manage Columns Export as CSV" at bounding box center [793, 456] width 1095 height 49
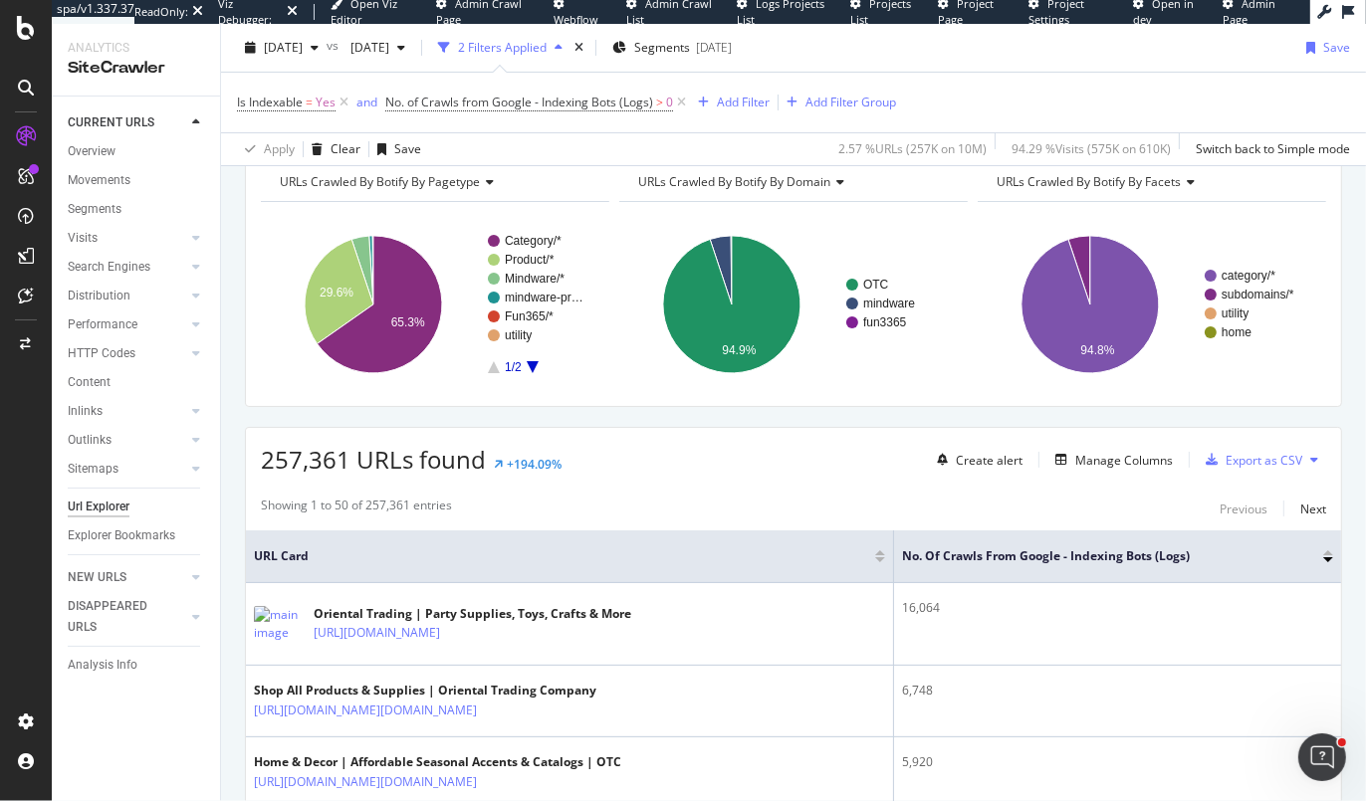
click at [697, 460] on div "257,361 URLs found +194.09% Create alert Manage Columns Export as CSV" at bounding box center [793, 452] width 1095 height 49
